Goal: Task Accomplishment & Management: Manage account settings

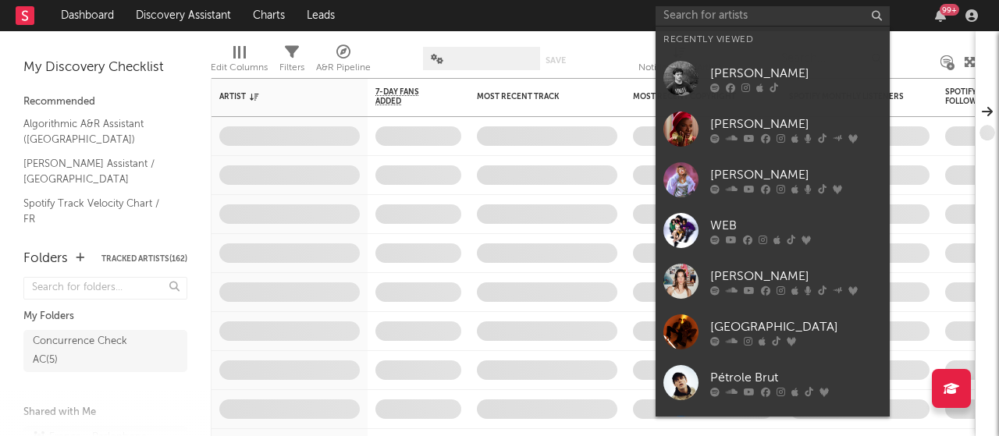
click at [744, 16] on input "text" at bounding box center [772, 16] width 234 height 20
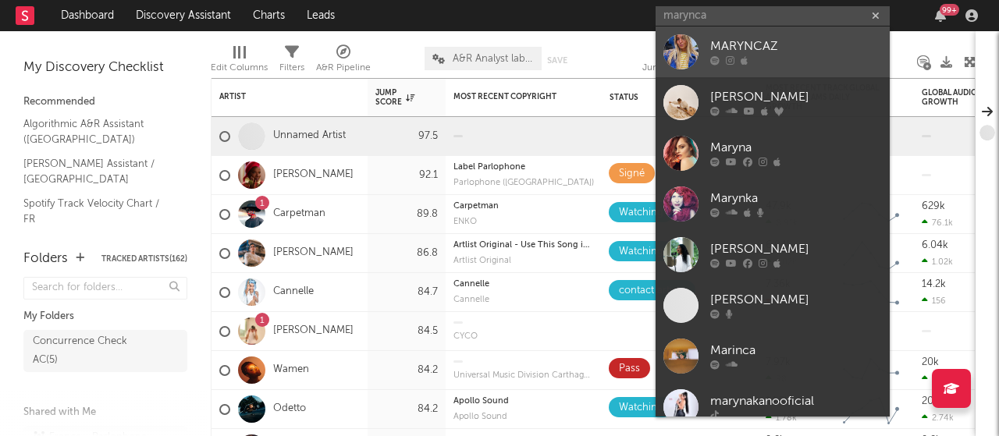
type input "marynca"
click at [747, 46] on div "MARYNCAZ" at bounding box center [796, 46] width 172 height 19
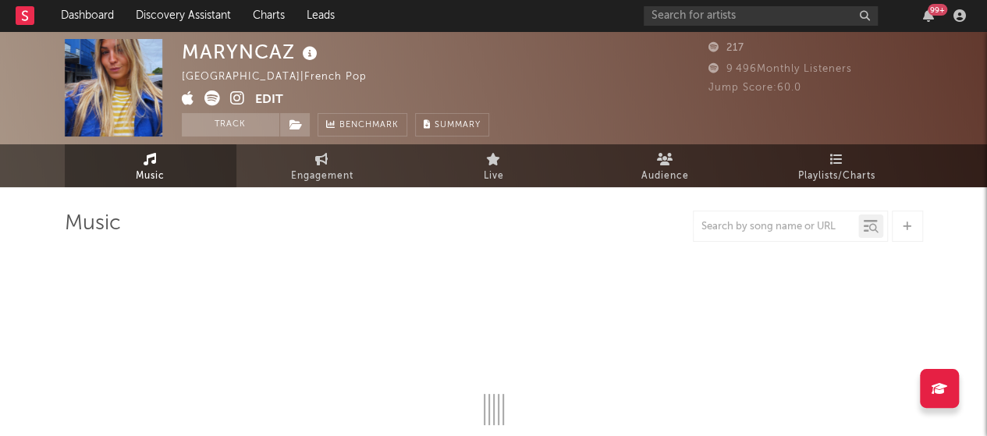
select select "1w"
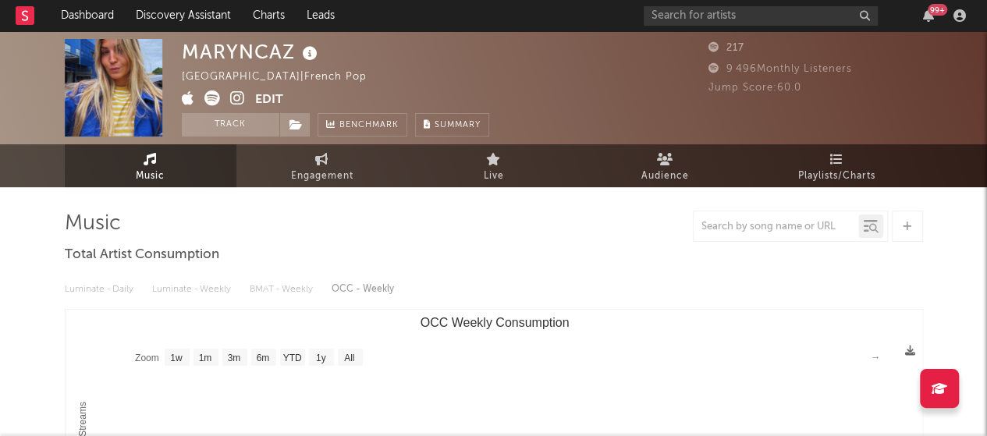
click at [263, 97] on button "Edit" at bounding box center [269, 101] width 28 height 20
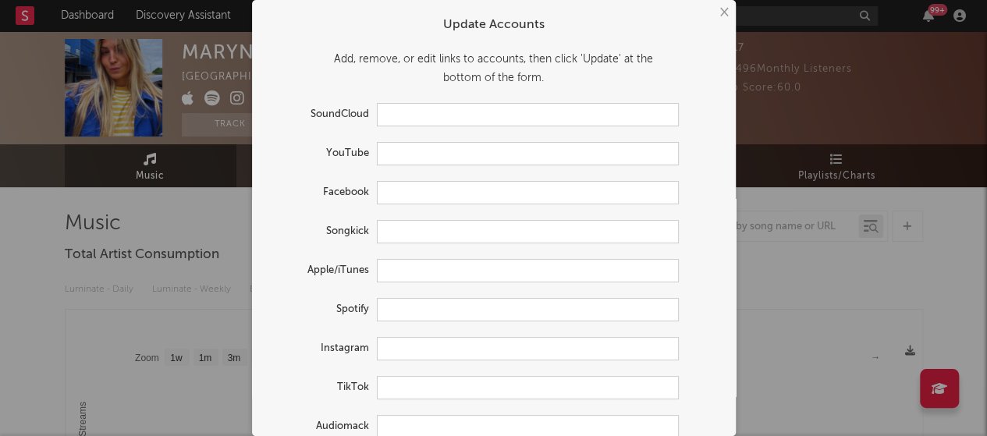
type input "[URL][DOMAIN_NAME]"
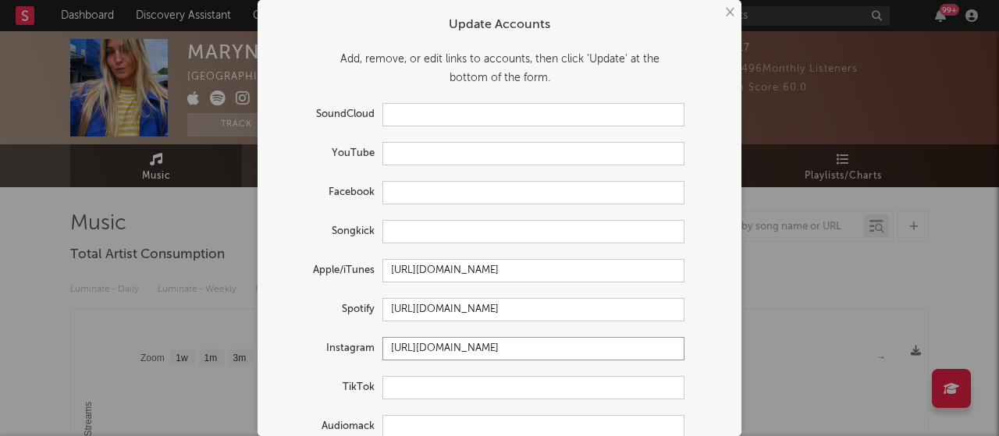
click at [588, 353] on input "[URL][DOMAIN_NAME]" at bounding box center [533, 348] width 302 height 23
drag, startPoint x: 588, startPoint y: 353, endPoint x: 311, endPoint y: 371, distance: 276.8
click at [311, 371] on form "Update Accounts Add, remove, or edit links to accounts, then click 'Update' at …" at bounding box center [499, 270] width 468 height 524
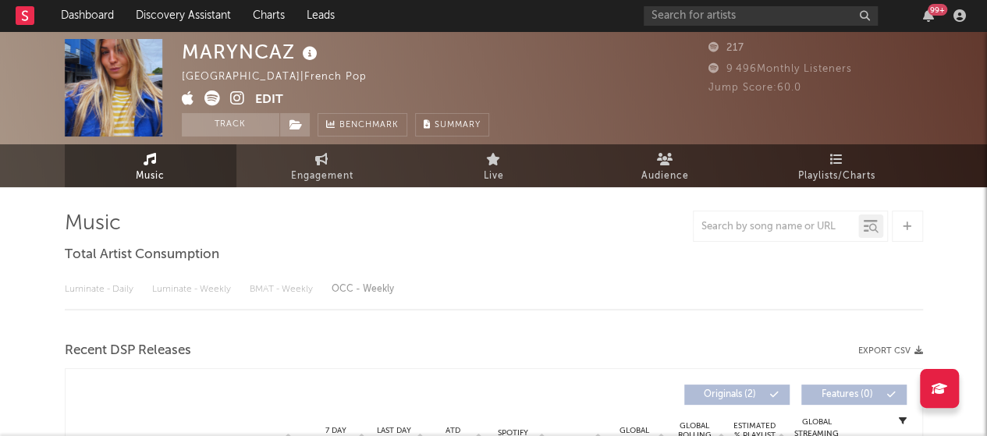
select select "1w"
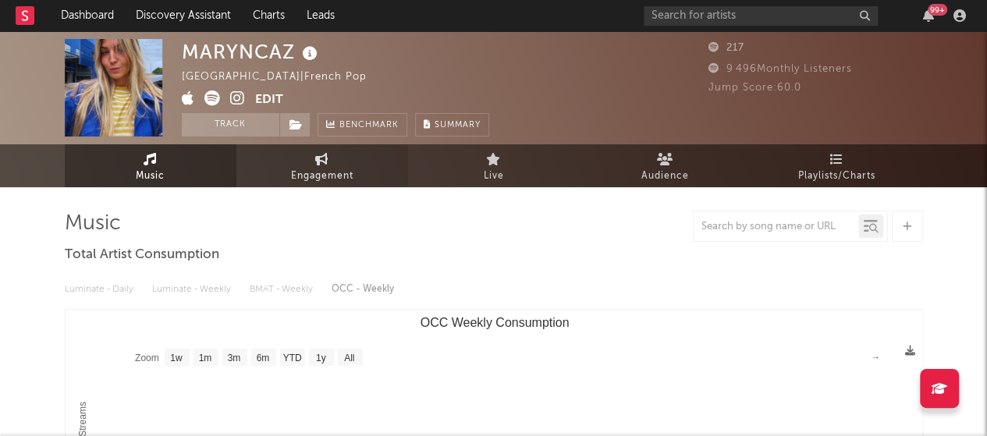
click at [300, 162] on link "Engagement" at bounding box center [322, 165] width 172 height 43
select select "1w"
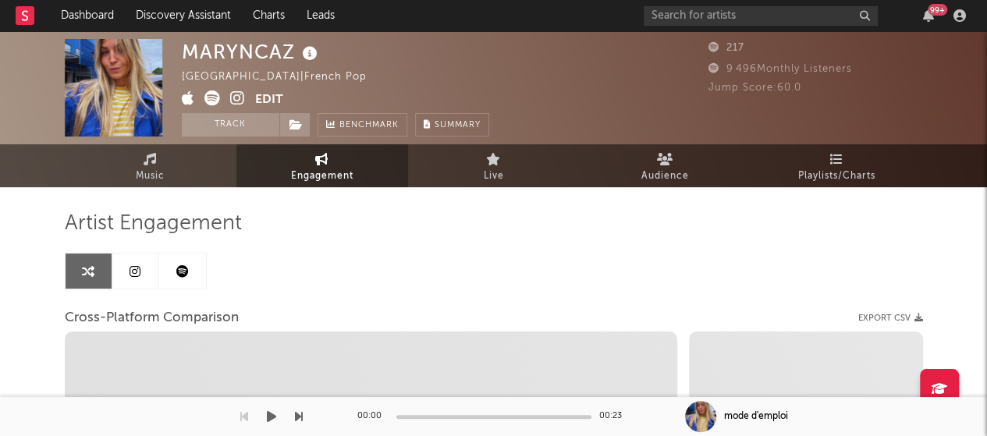
select select "1m"
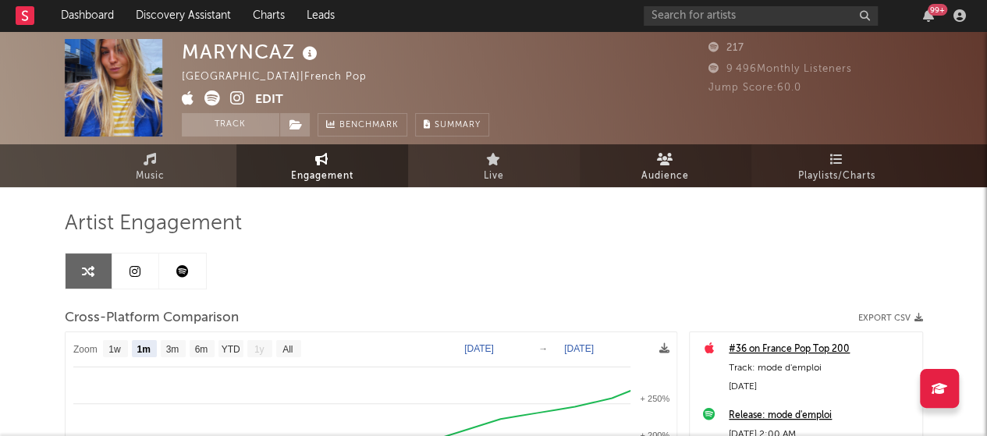
click at [666, 150] on link "Audience" at bounding box center [666, 165] width 172 height 43
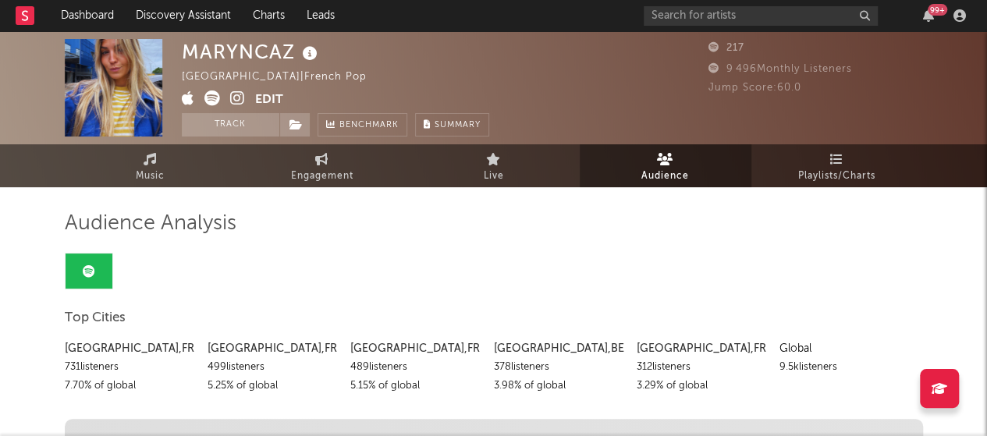
click at [235, 105] on icon at bounding box center [237, 99] width 15 height 16
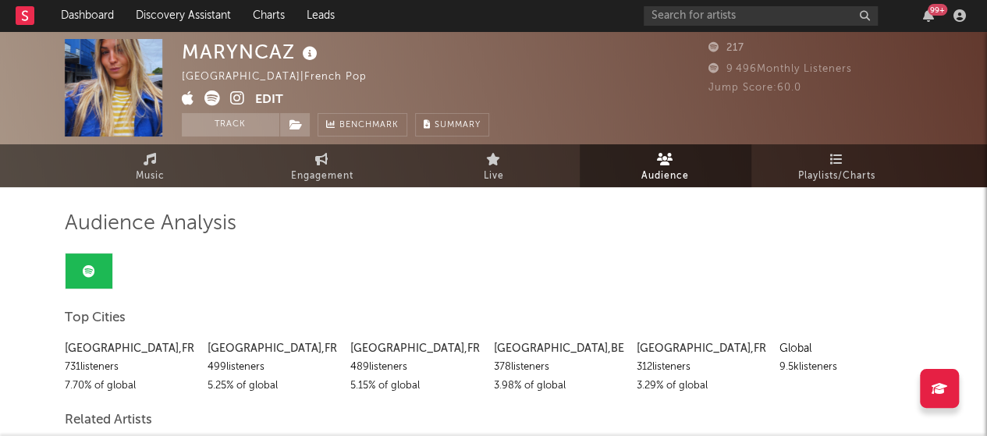
click at [275, 99] on button "Edit" at bounding box center [269, 101] width 28 height 20
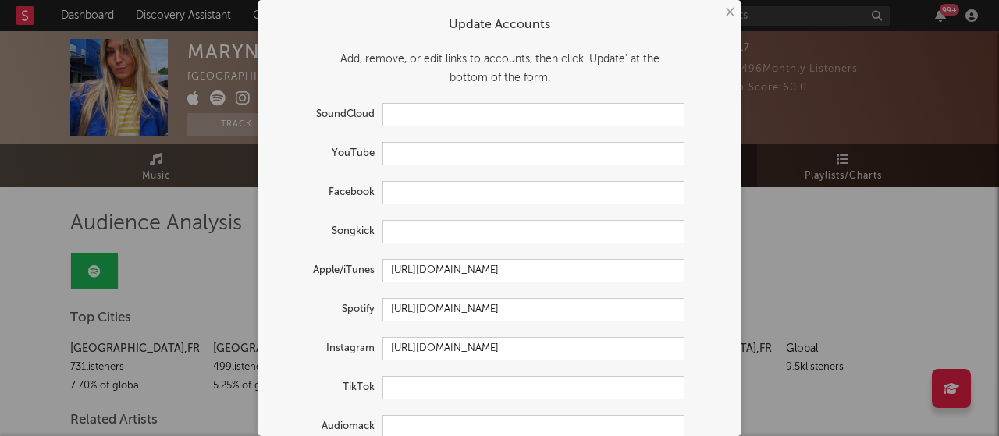
scroll to position [103, 0]
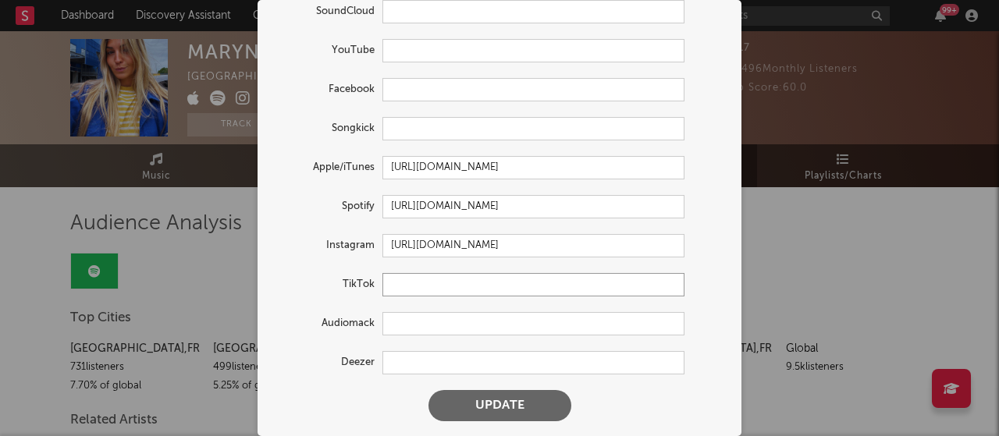
click at [428, 279] on input "text" at bounding box center [533, 284] width 302 height 23
paste input "[URL][DOMAIN_NAME]"
type input "[URL][DOMAIN_NAME]"
click at [485, 414] on button "Update" at bounding box center [499, 405] width 143 height 31
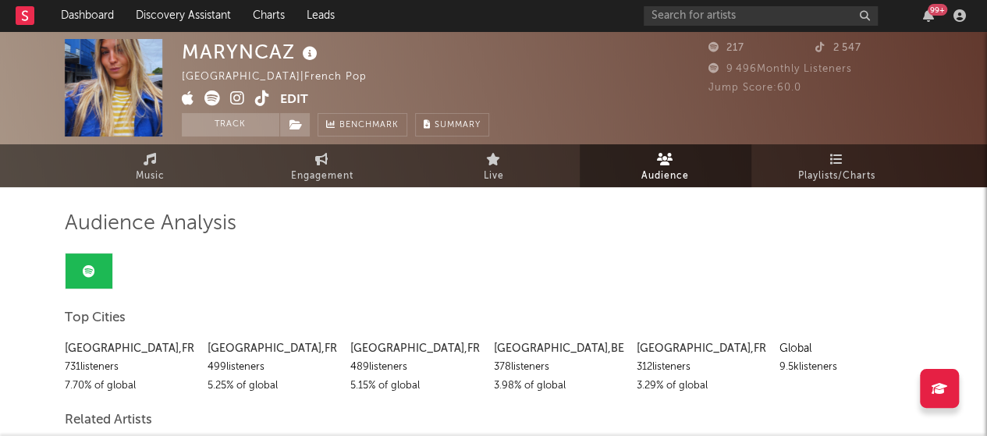
click at [299, 102] on button "Edit" at bounding box center [294, 101] width 28 height 20
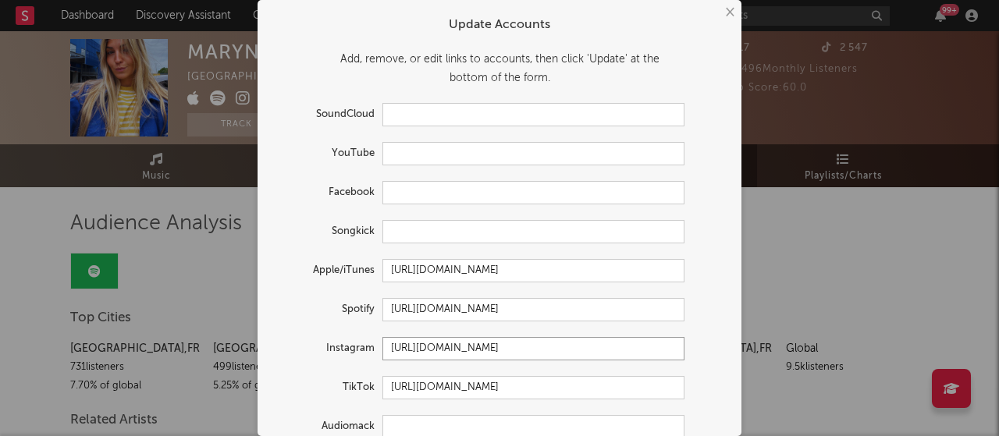
drag, startPoint x: 601, startPoint y: 352, endPoint x: 338, endPoint y: 318, distance: 265.2
click at [338, 318] on form "Update Accounts Add, remove, or edit links to accounts, then click 'Update' at …" at bounding box center [499, 270] width 468 height 524
paste input "[URL][DOMAIN_NAME]"
type input "[URL][DOMAIN_NAME]"
drag, startPoint x: 338, startPoint y: 318, endPoint x: 279, endPoint y: 333, distance: 60.6
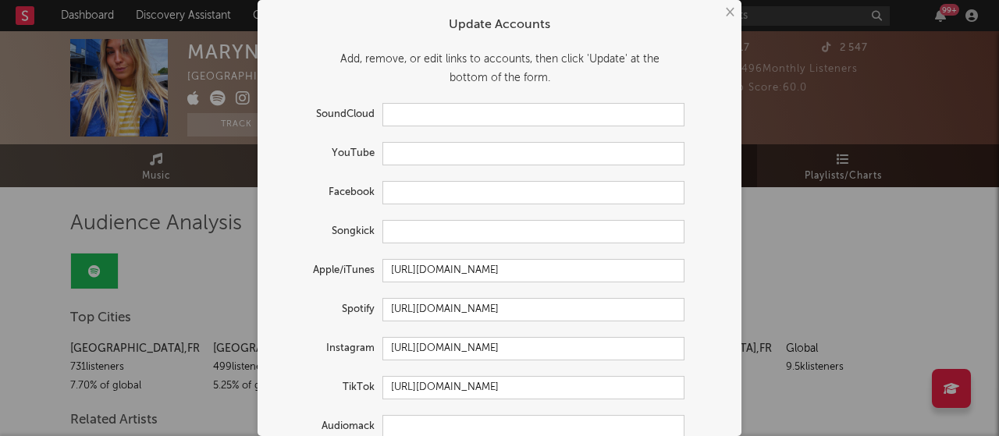
click at [279, 333] on form "Update Accounts Add, remove, or edit links to accounts, then click 'Update' at …" at bounding box center [499, 270] width 468 height 524
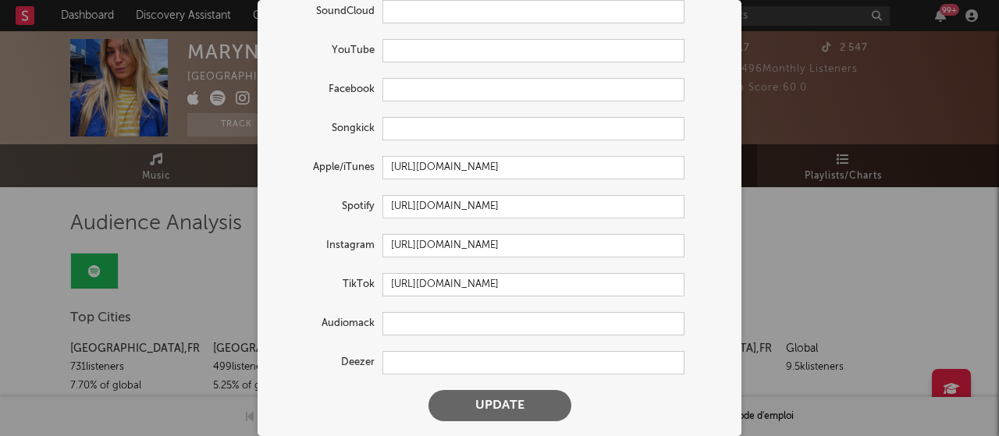
click at [507, 410] on button "Update" at bounding box center [499, 405] width 143 height 31
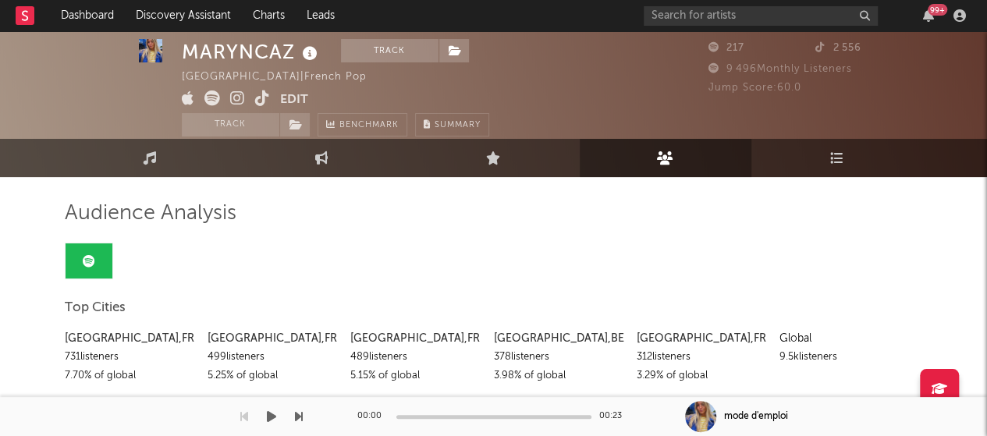
scroll to position [0, 0]
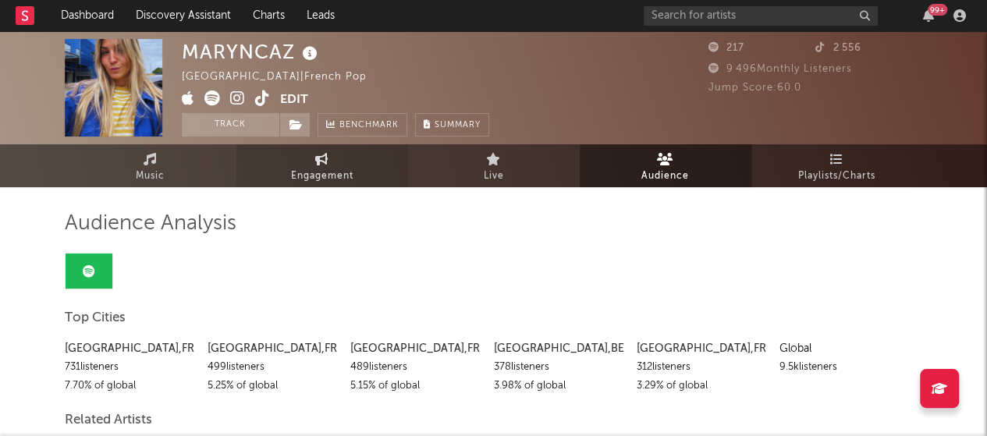
click at [318, 179] on span "Engagement" at bounding box center [322, 176] width 62 height 19
select select "1w"
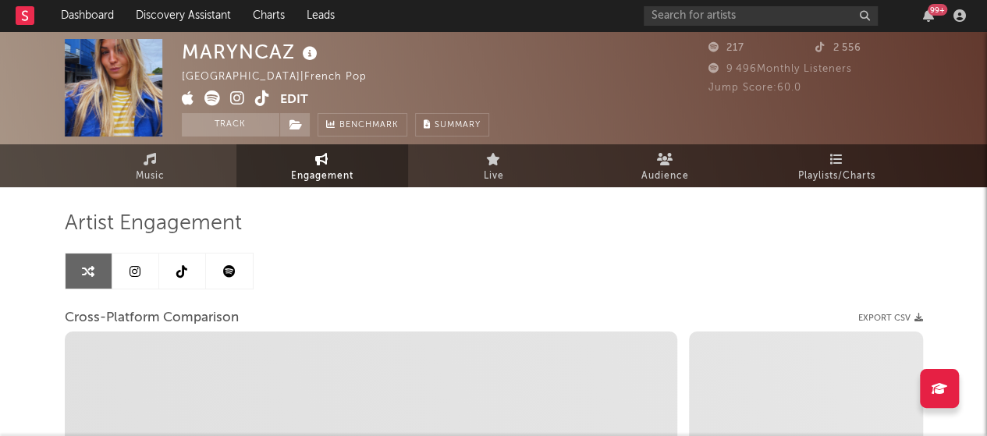
select select "1m"
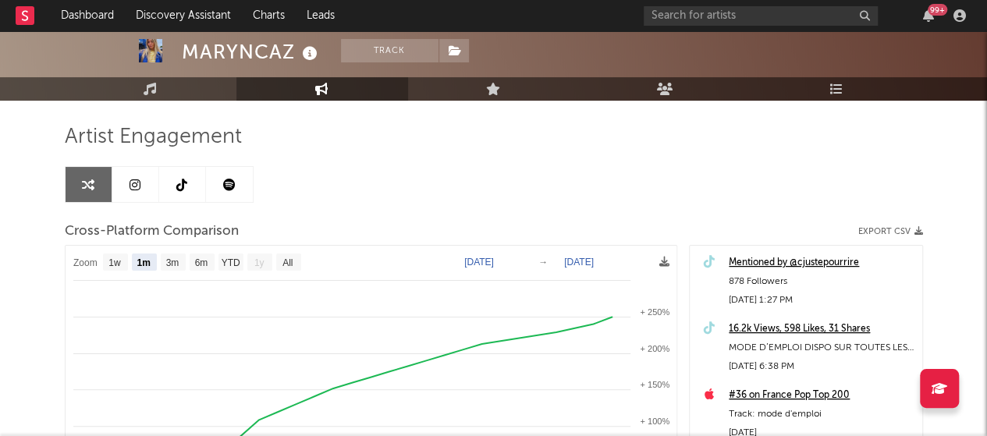
scroll to position [87, 0]
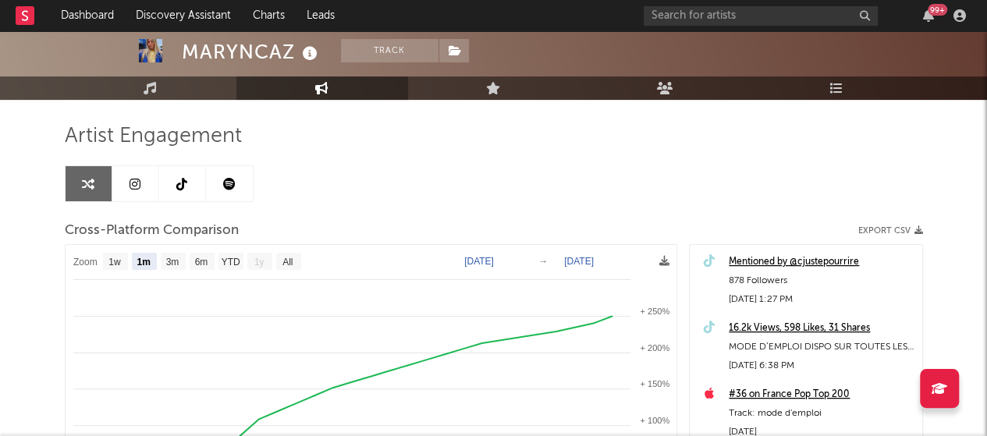
click at [142, 182] on link at bounding box center [135, 183] width 47 height 35
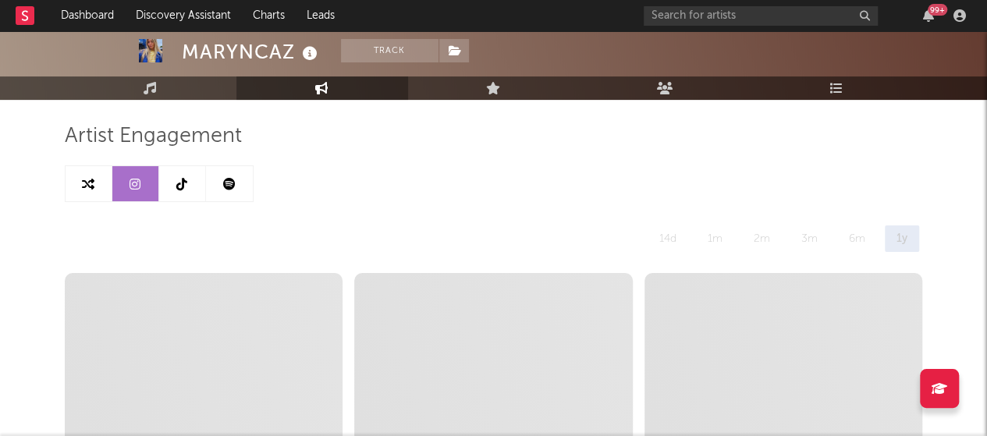
select select "1w"
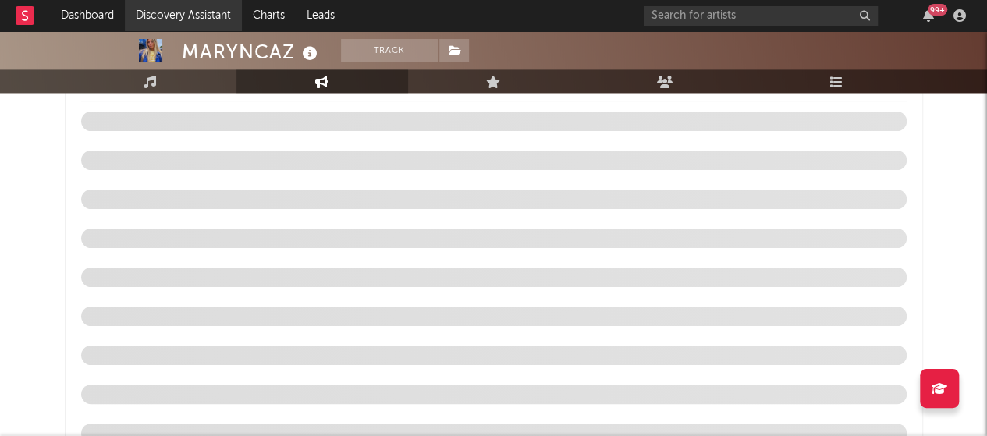
scroll to position [1062, 0]
